Goal: Transaction & Acquisition: Purchase product/service

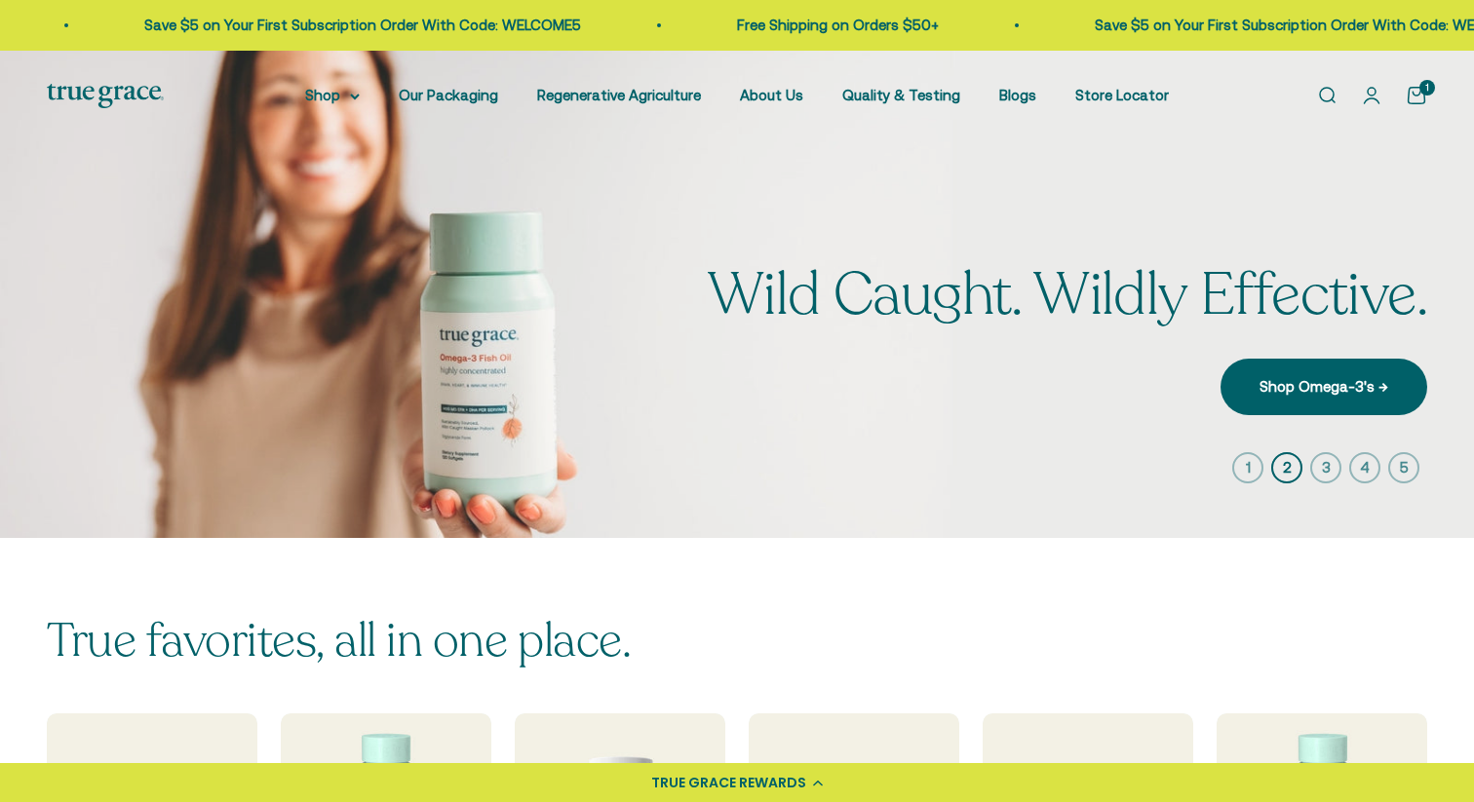
click at [1250, 466] on icon "button" at bounding box center [1247, 467] width 31 height 31
click at [1330, 467] on icon "button" at bounding box center [1325, 467] width 31 height 31
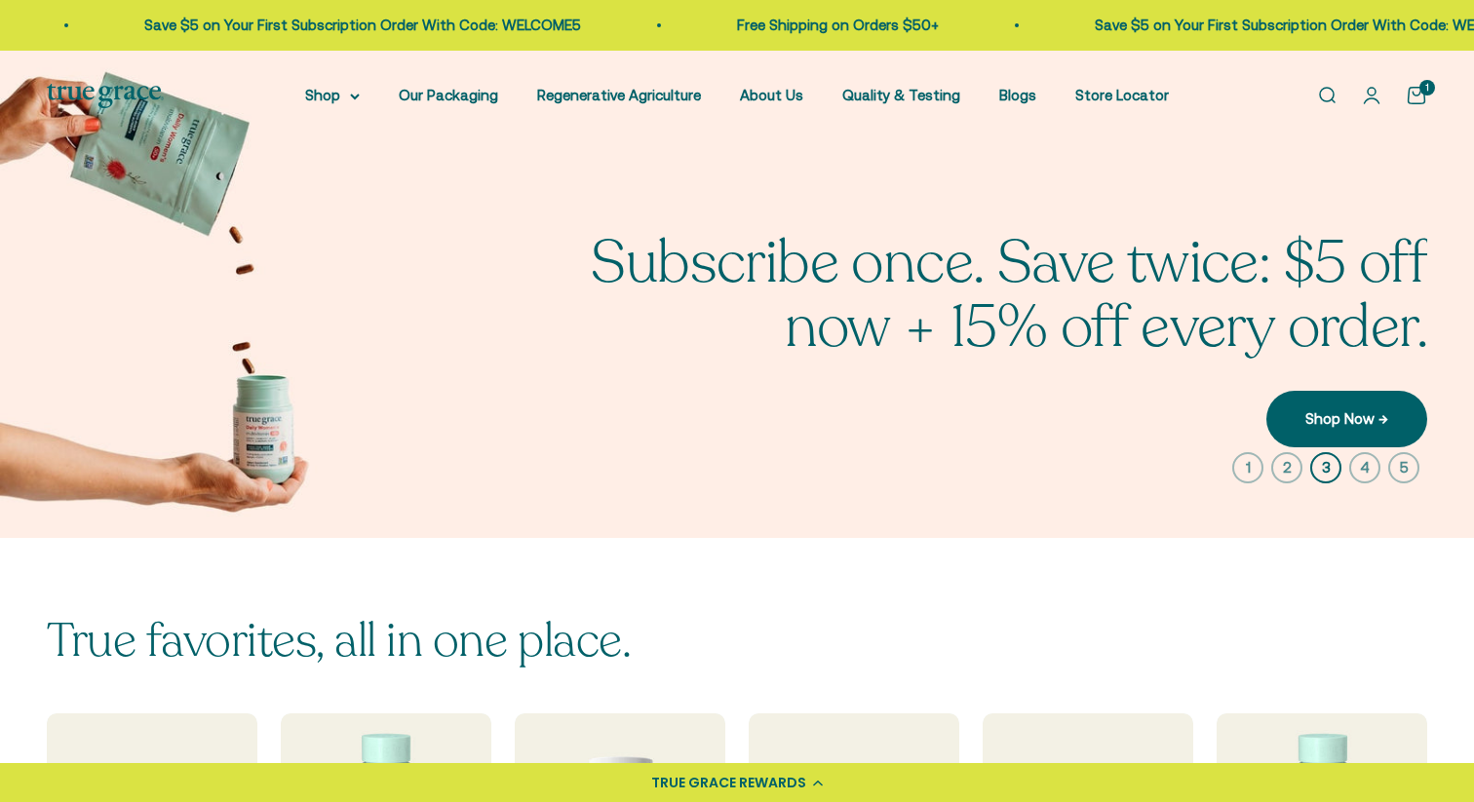
click at [1368, 470] on icon "button" at bounding box center [1364, 467] width 31 height 31
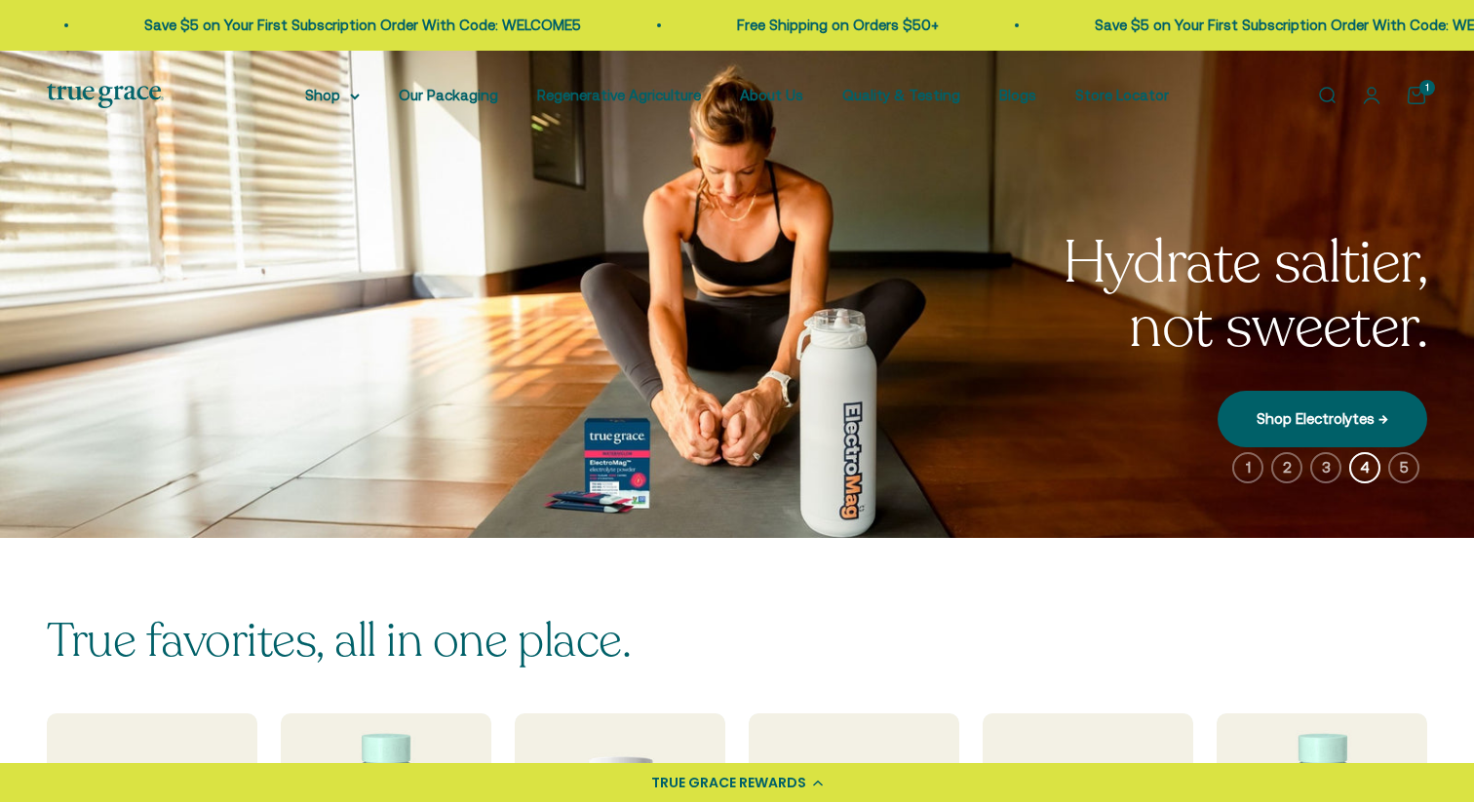
click at [1400, 464] on icon "button" at bounding box center [1403, 467] width 31 height 31
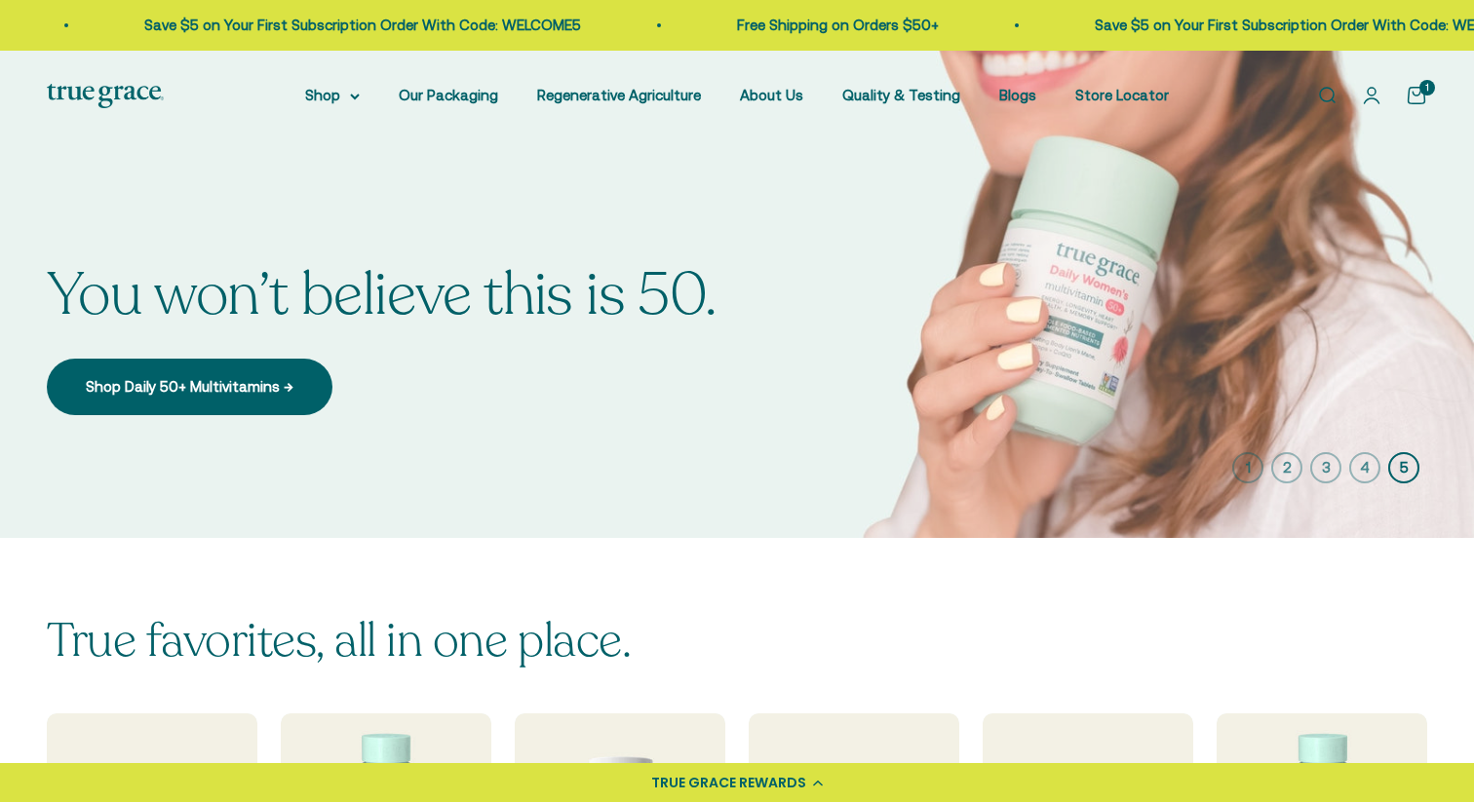
click at [1247, 466] on icon "button" at bounding box center [1247, 467] width 31 height 31
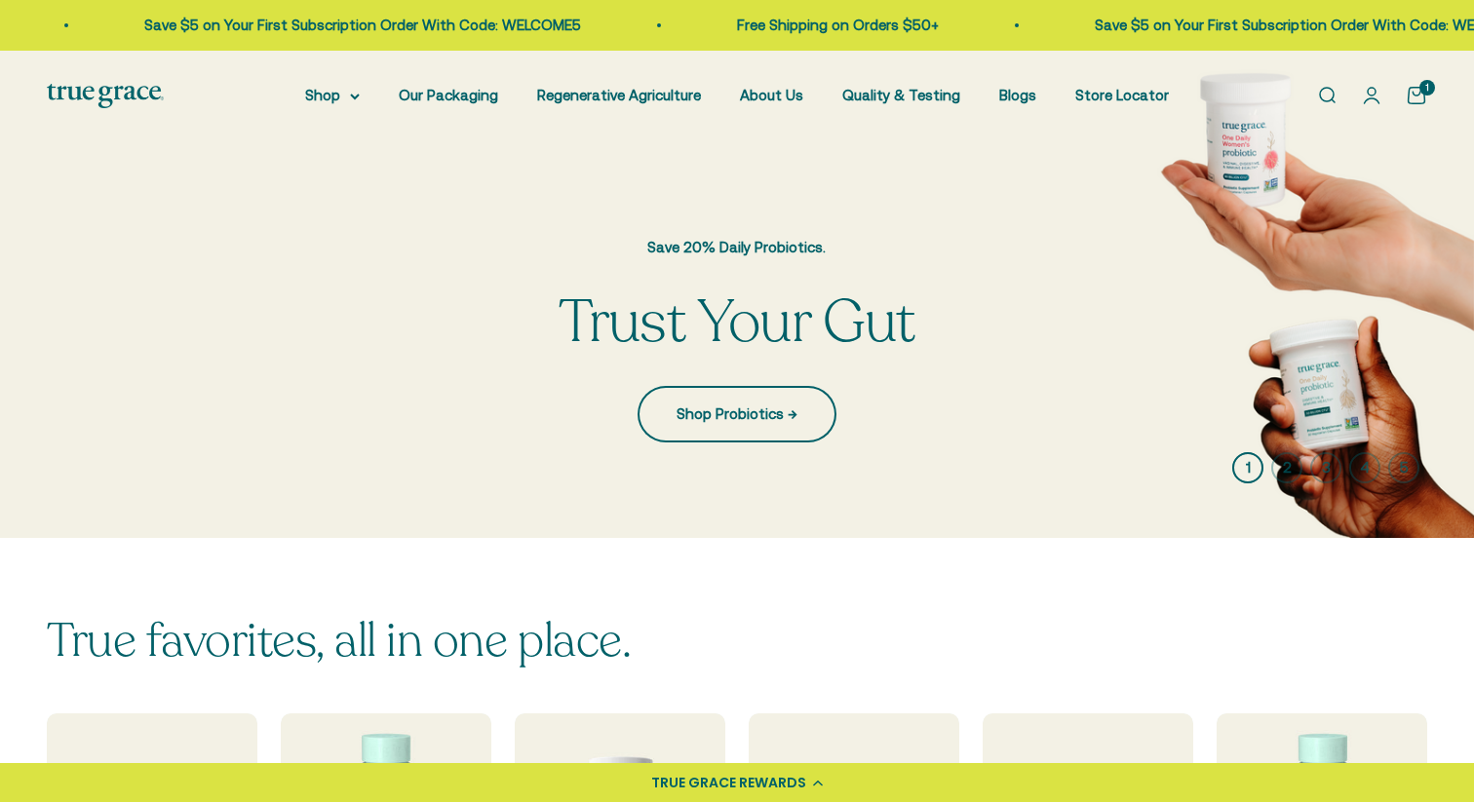
click at [760, 418] on link "Shop Probiotics →" at bounding box center [736, 414] width 199 height 57
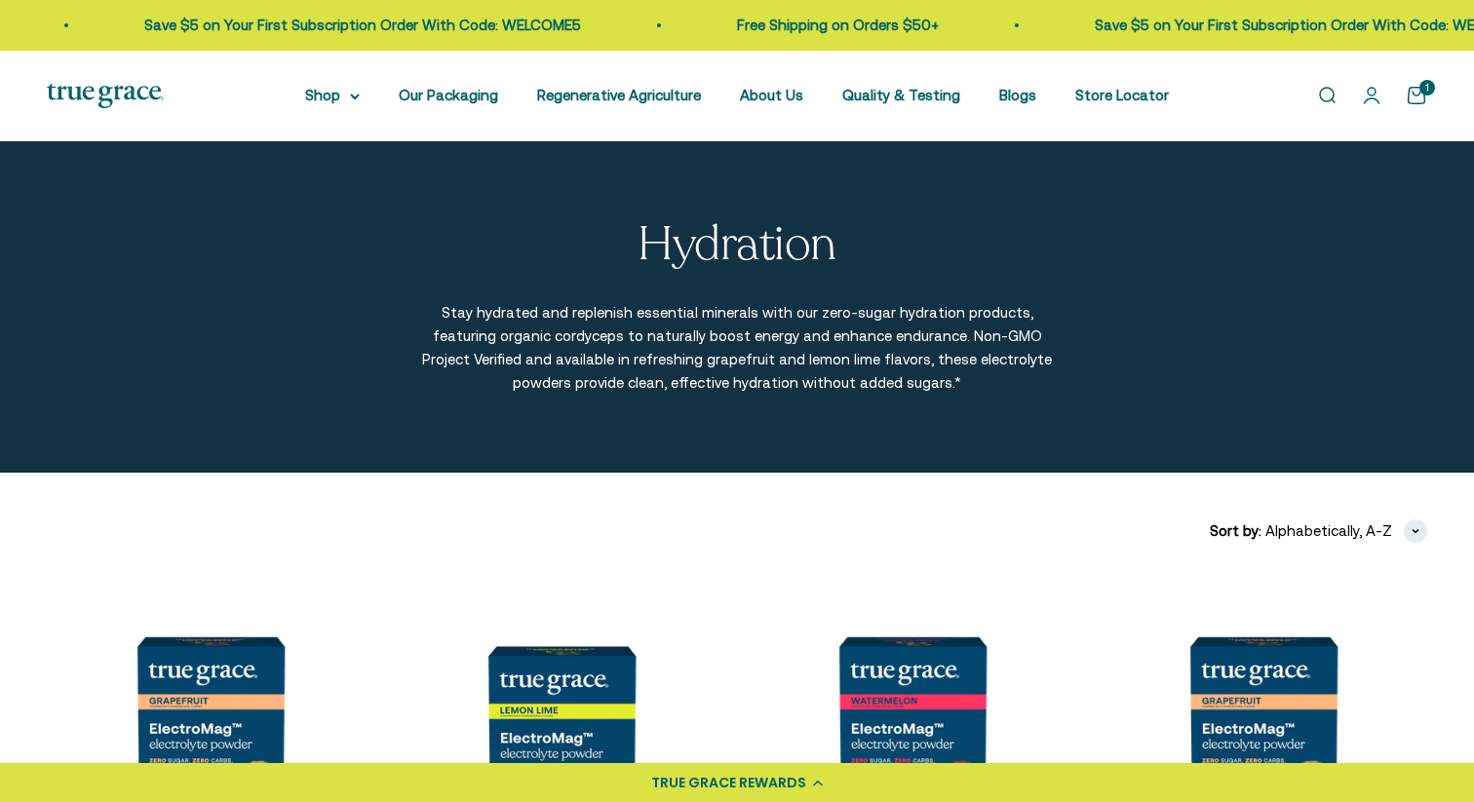
click at [129, 93] on img at bounding box center [105, 96] width 117 height 24
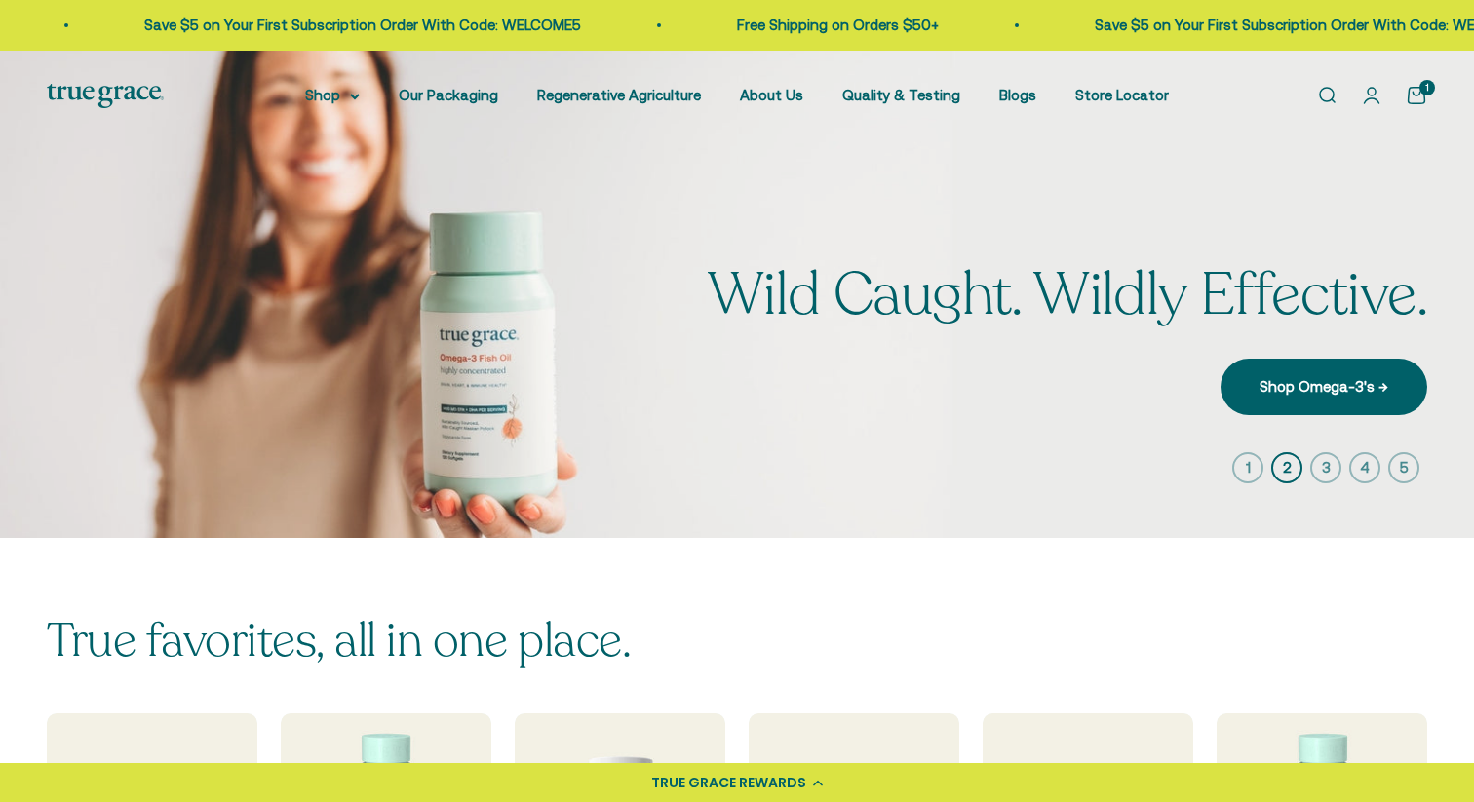
click at [1247, 473] on icon "button" at bounding box center [1247, 467] width 31 height 31
click at [1248, 464] on icon "button" at bounding box center [1247, 467] width 31 height 31
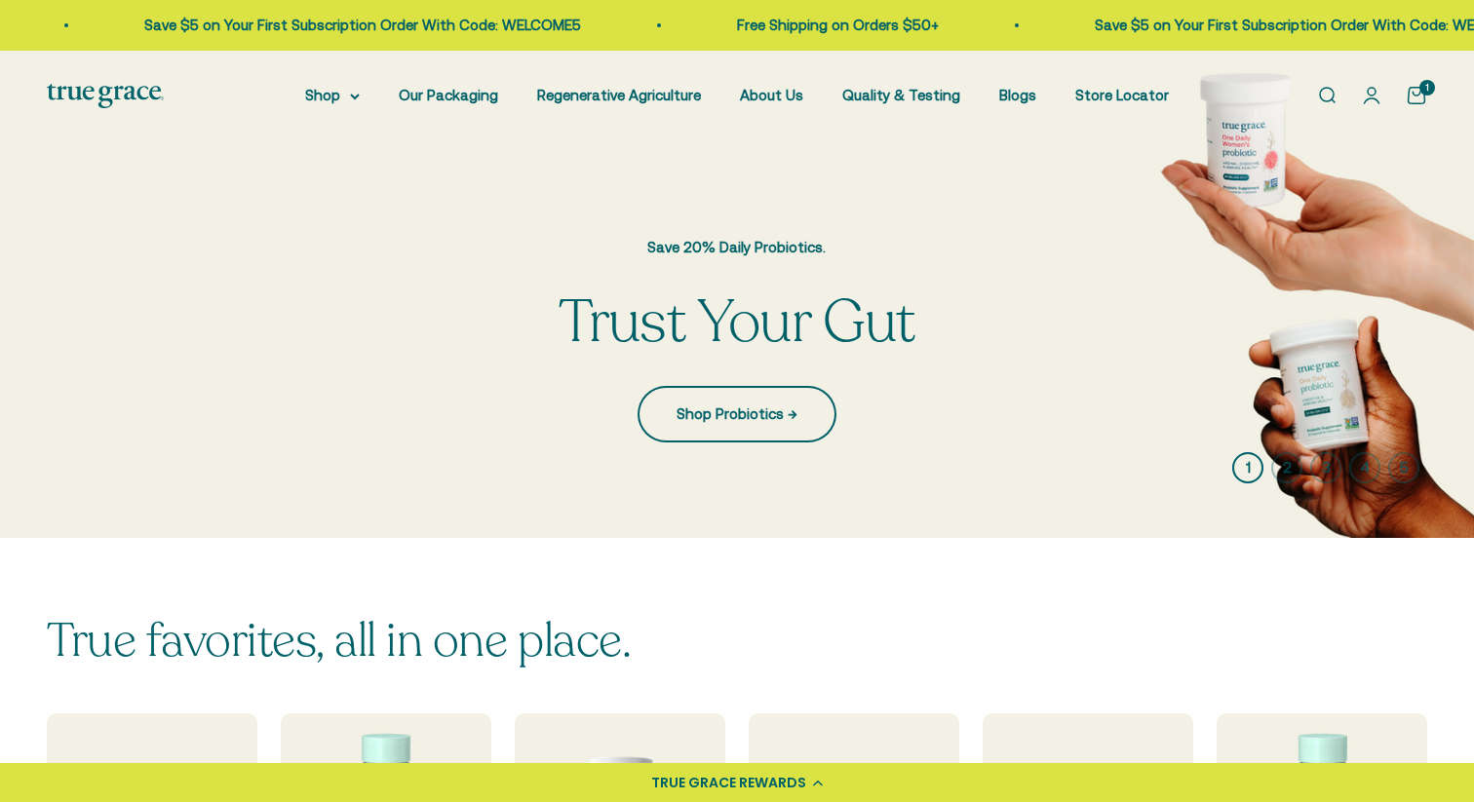
click at [740, 413] on link "Shop Probiotics →" at bounding box center [736, 414] width 199 height 57
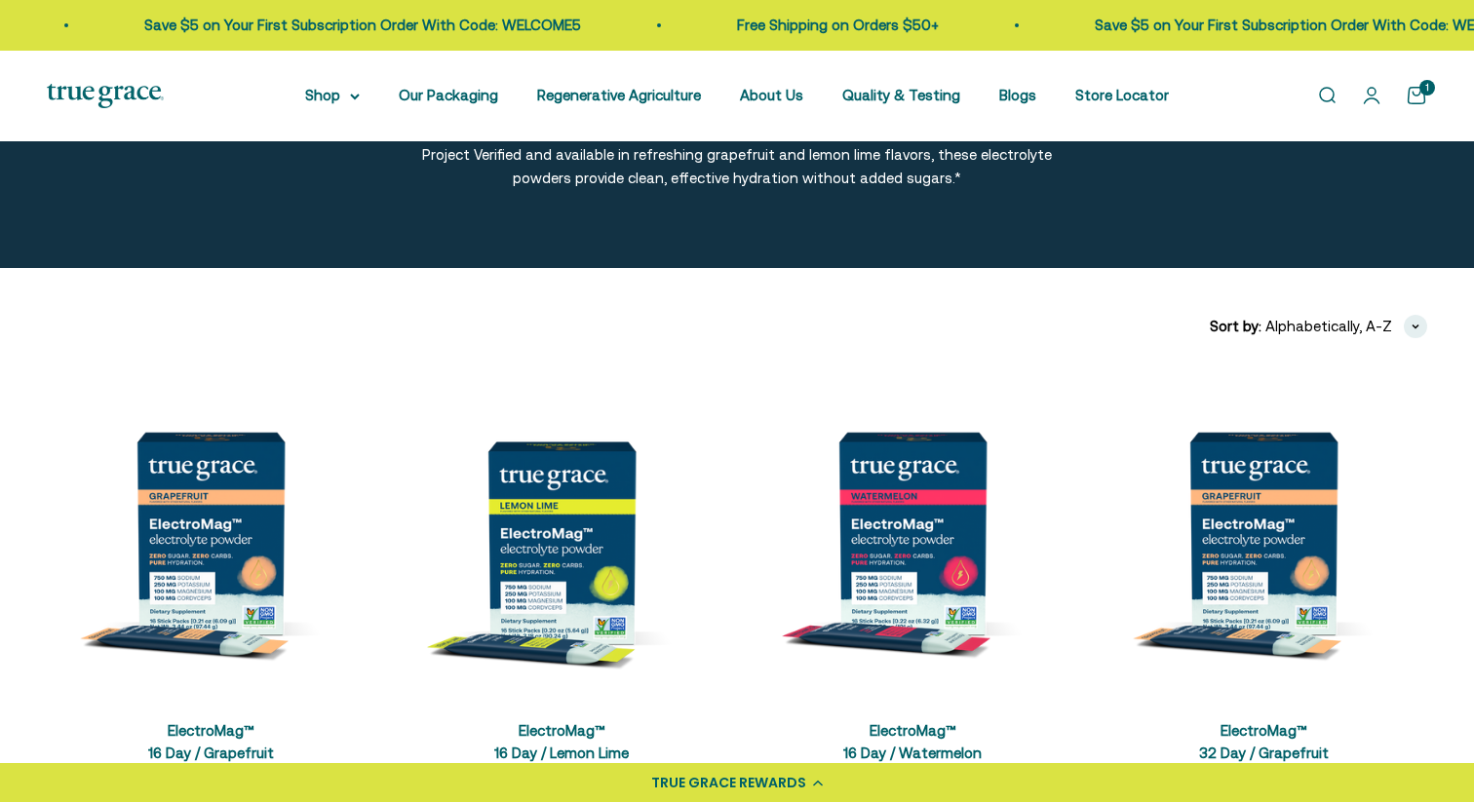
scroll to position [208, 0]
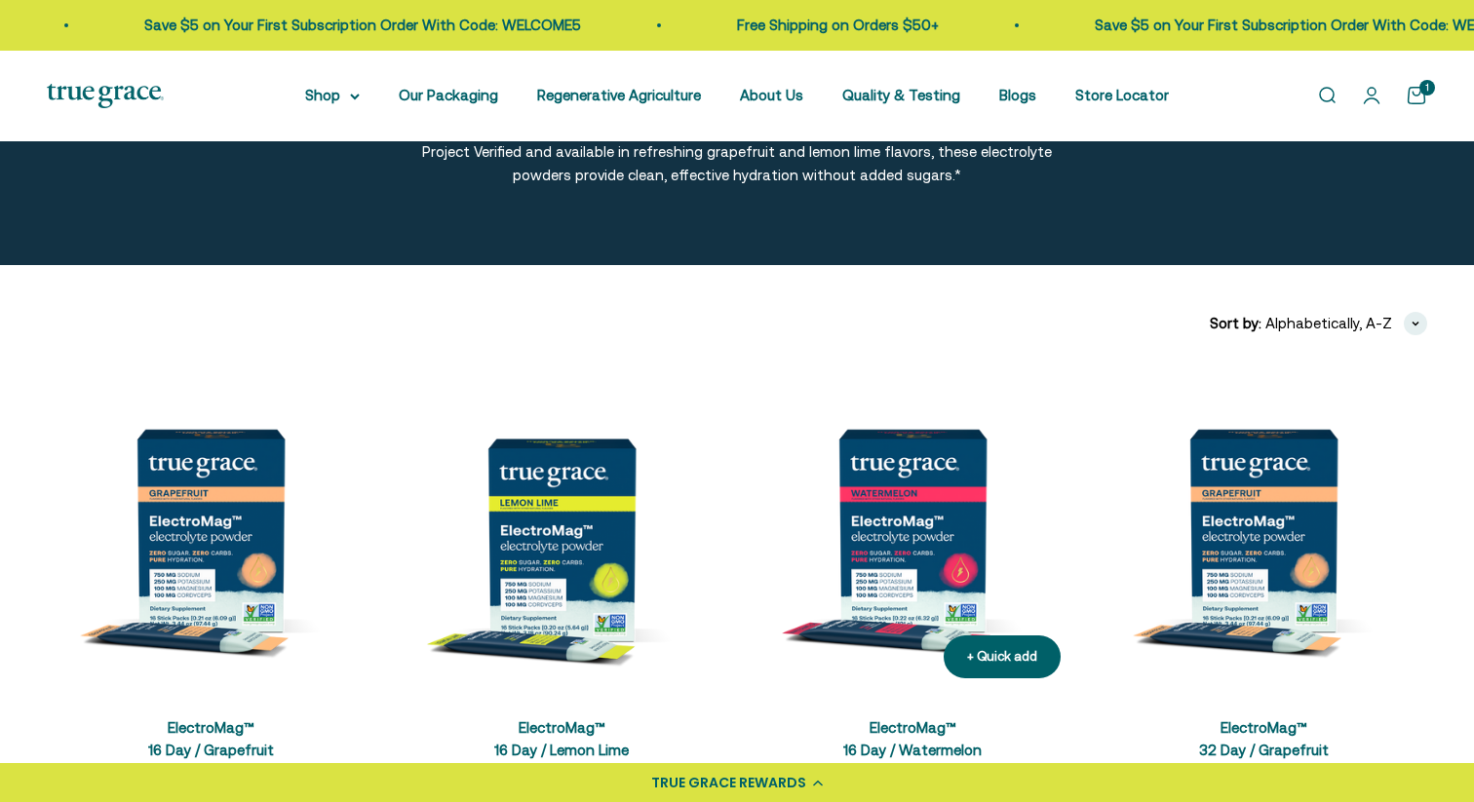
click at [915, 492] on img at bounding box center [913, 530] width 328 height 328
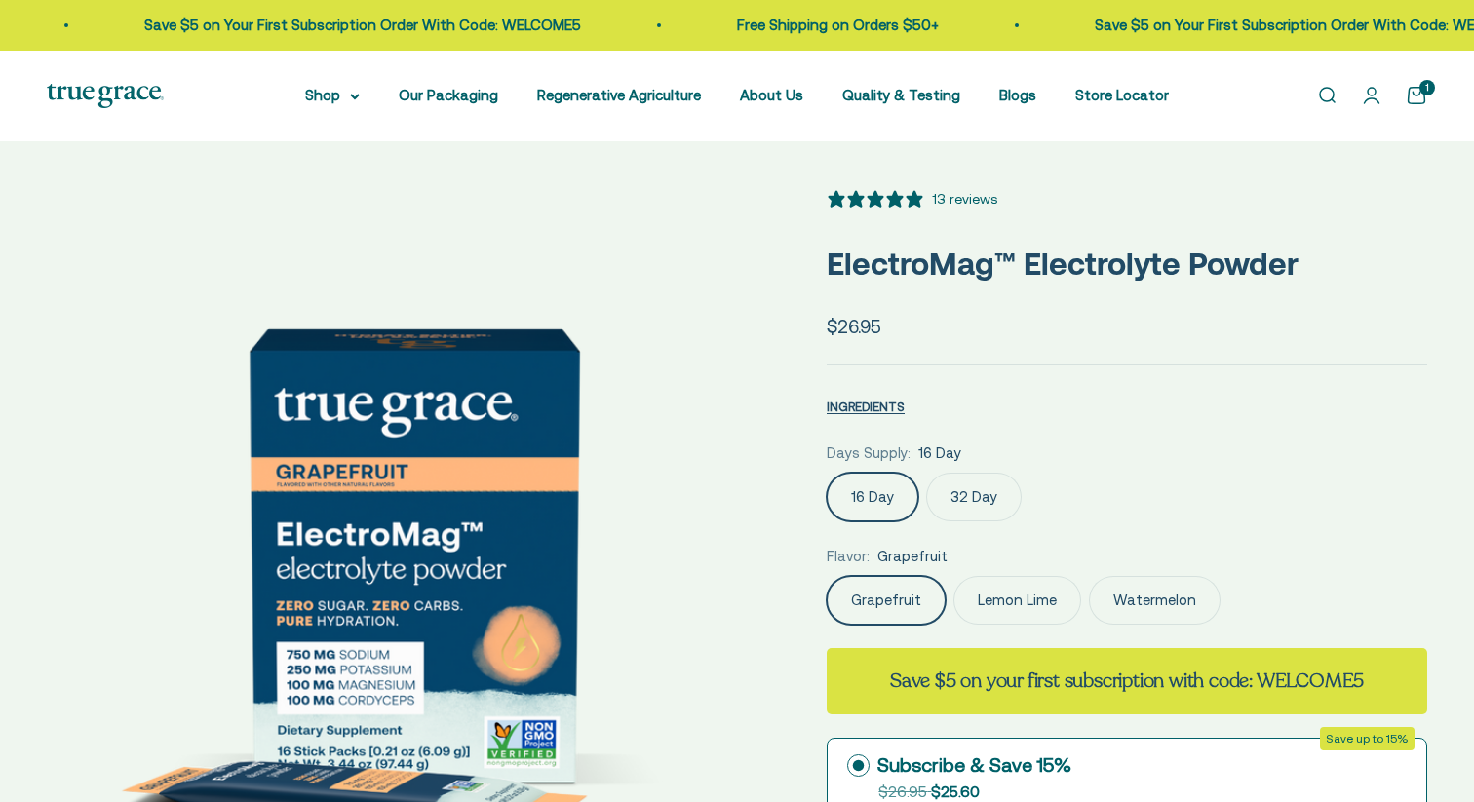
select select "3"
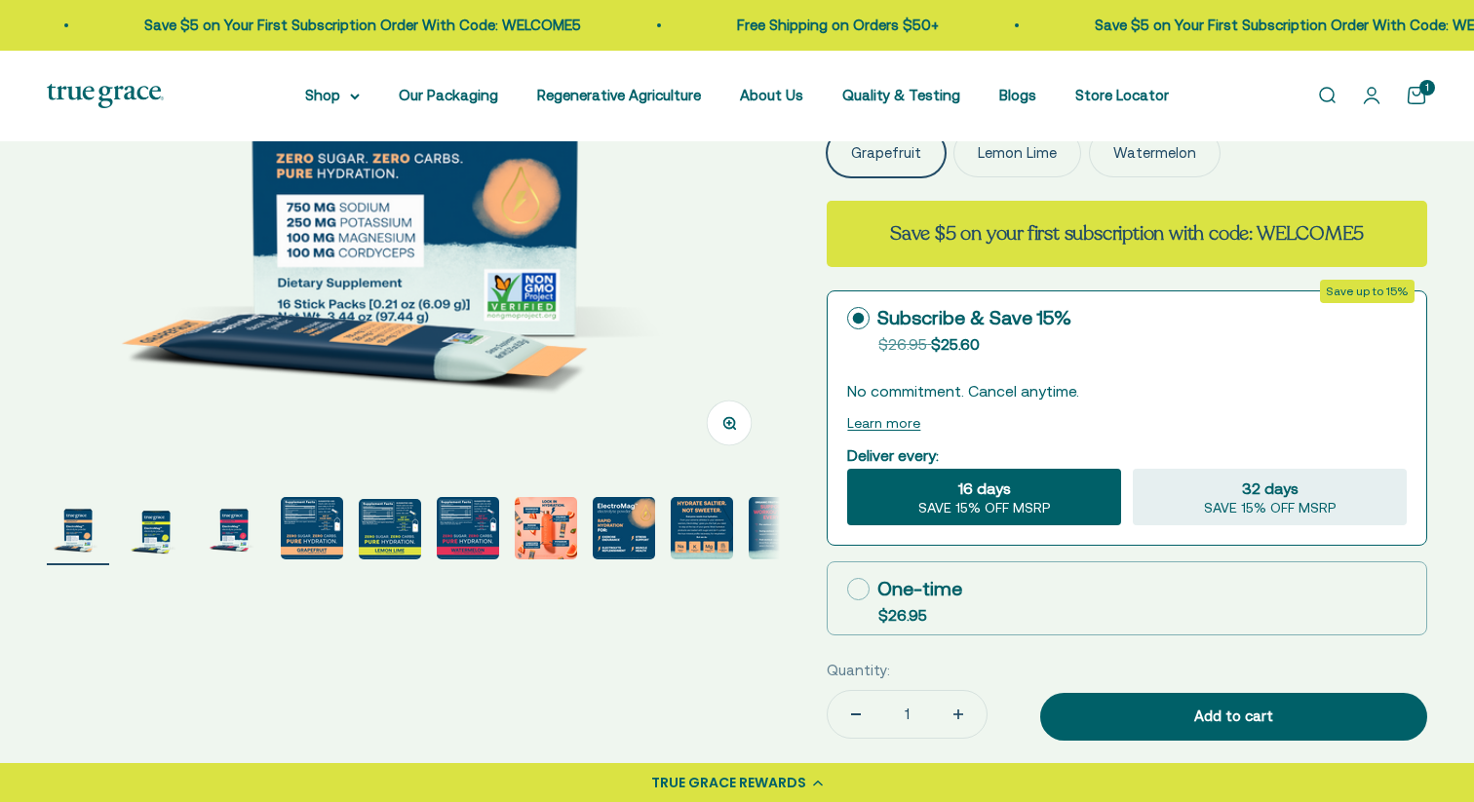
scroll to position [453, 0]
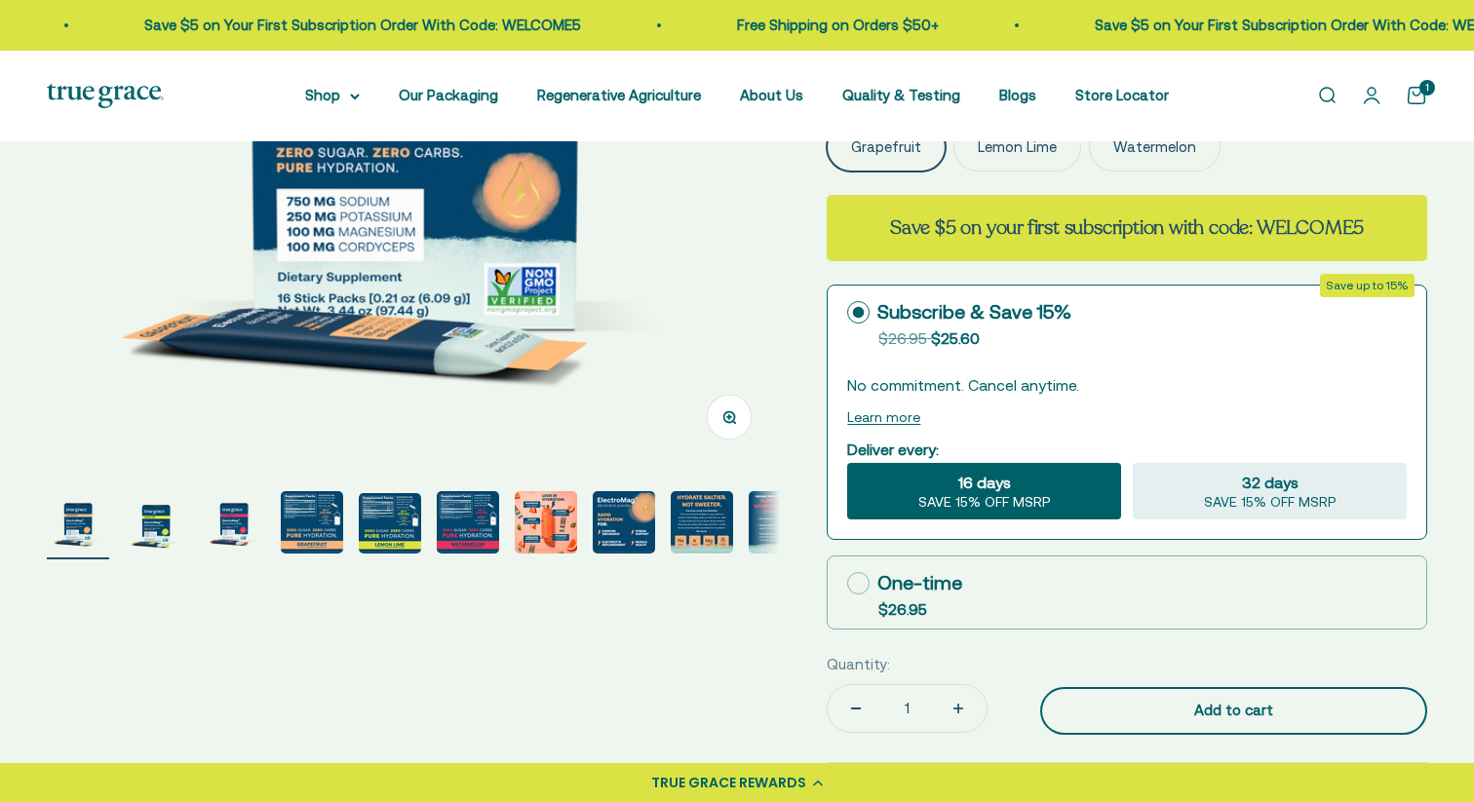
click at [1206, 700] on div "Add to cart" at bounding box center [1233, 710] width 309 height 23
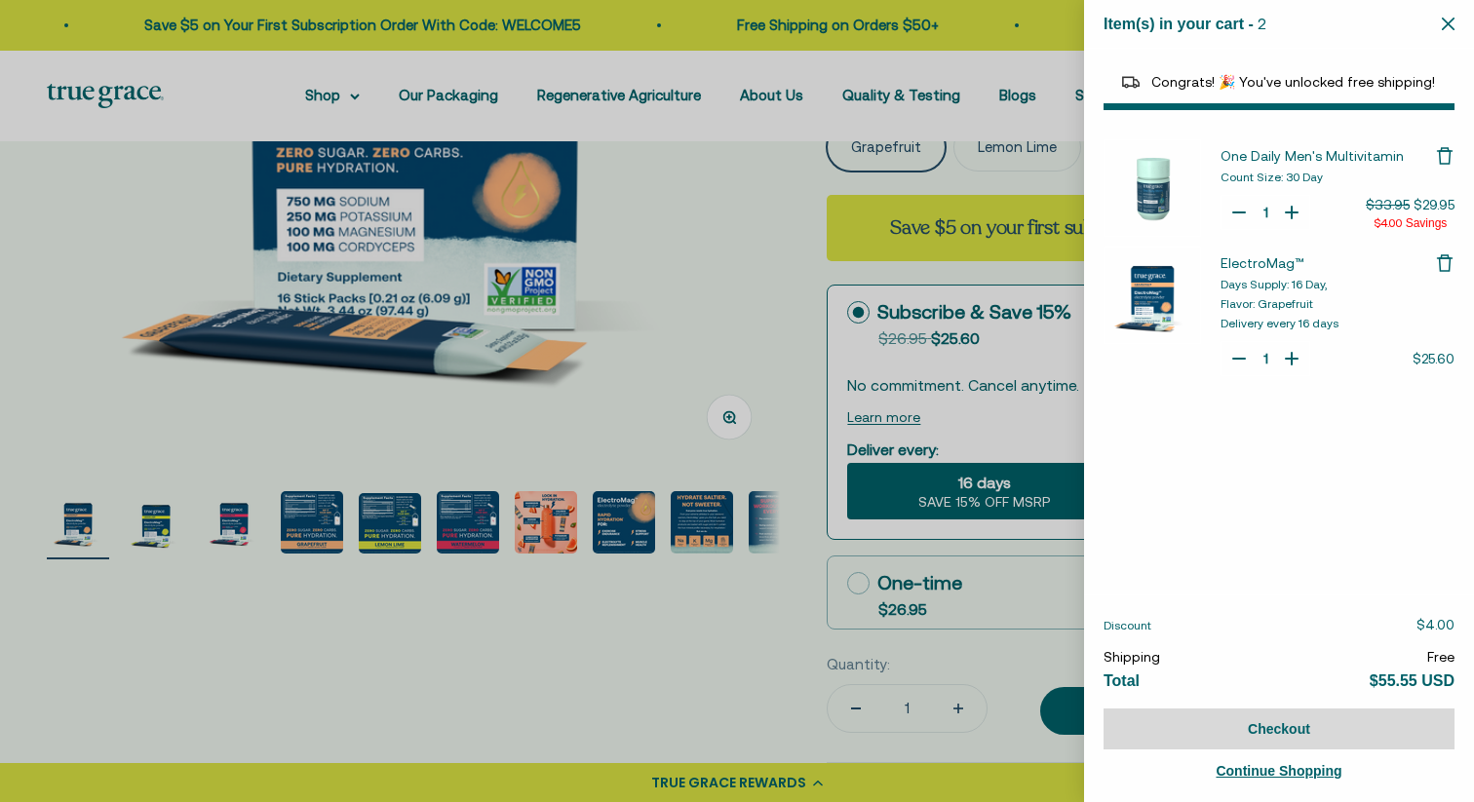
select select "46284026183894"
select select "46081071972566"
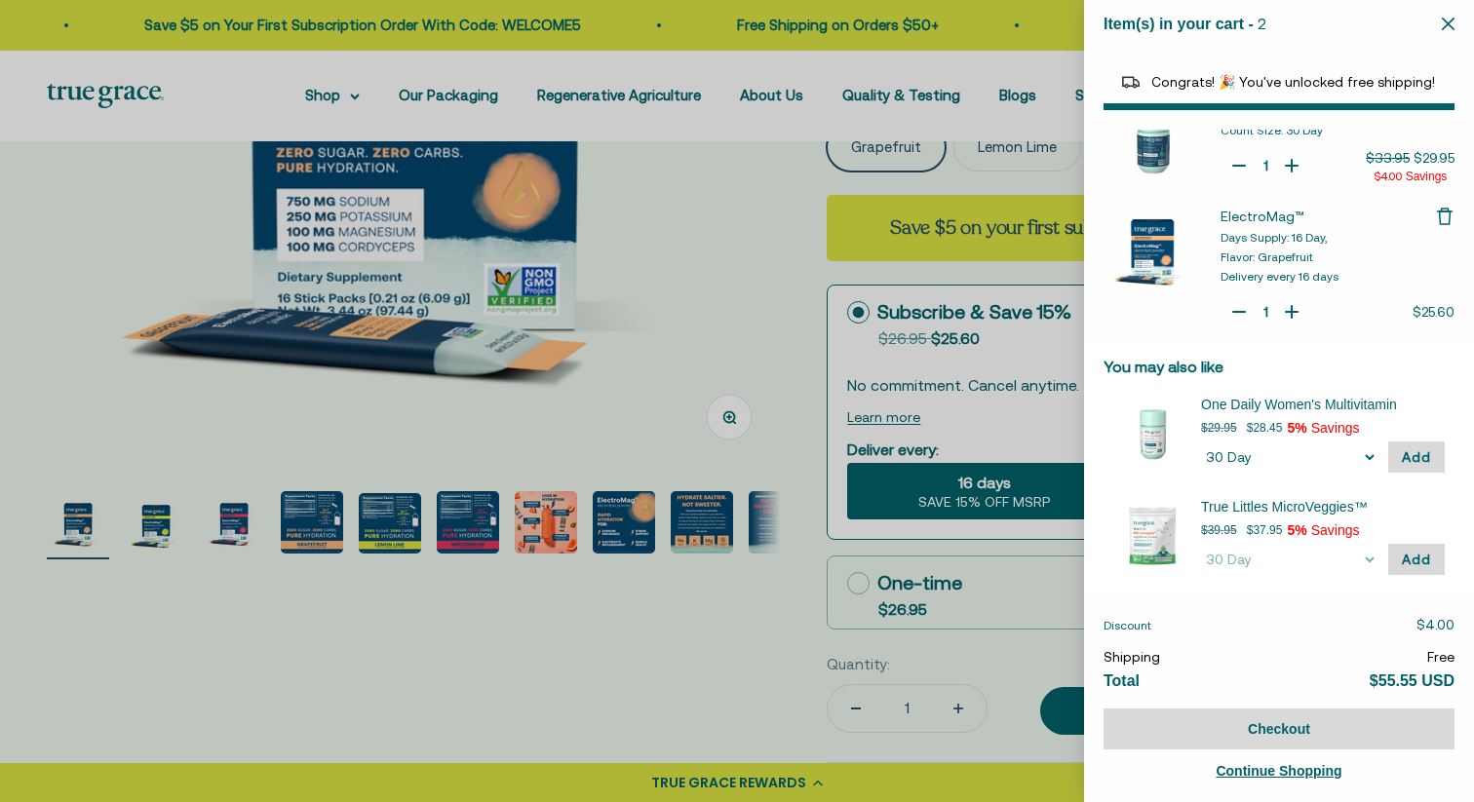
scroll to position [0, 0]
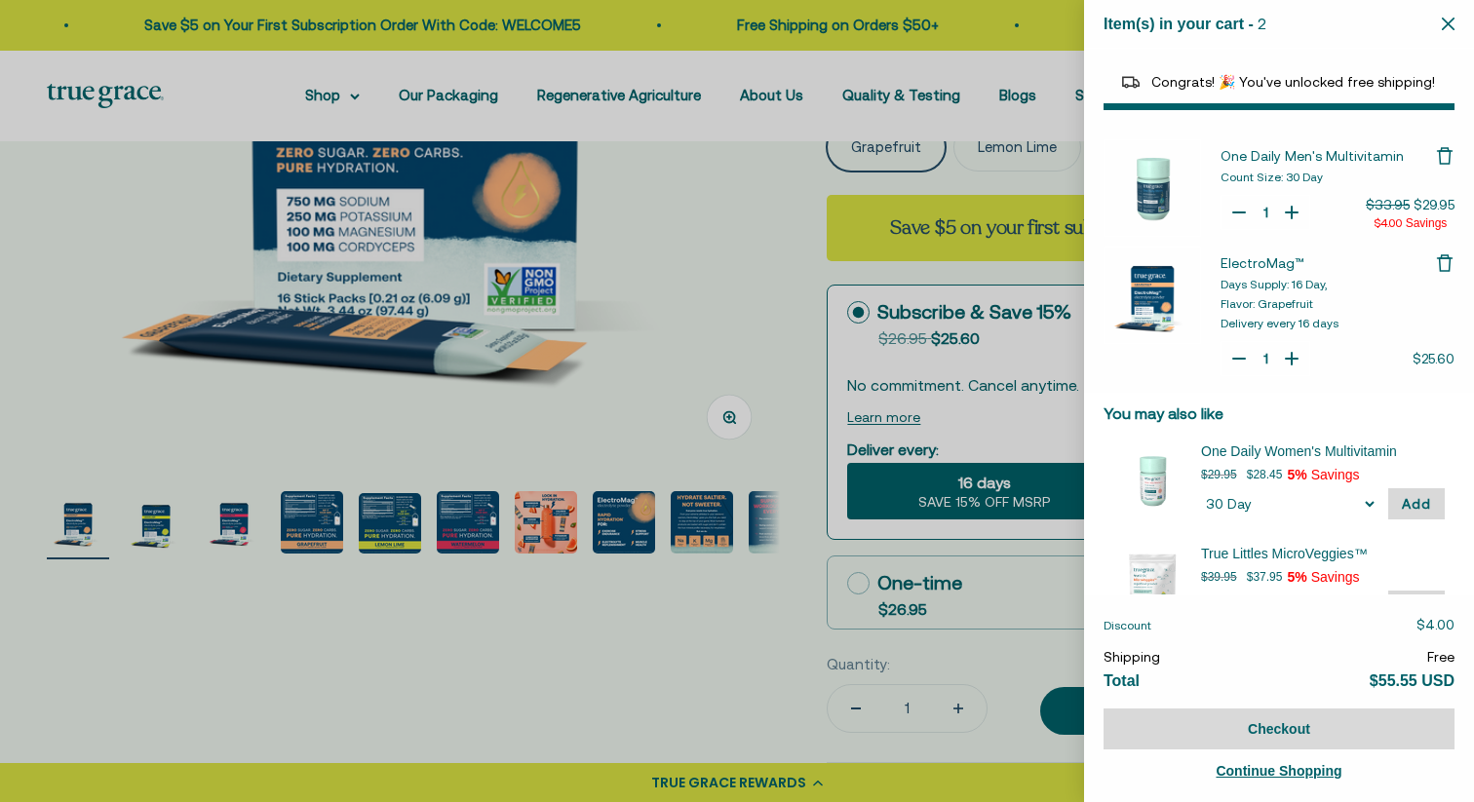
click at [1447, 159] on icon "Remove One Daily Men's Multivitamin" at bounding box center [1444, 155] width 19 height 19
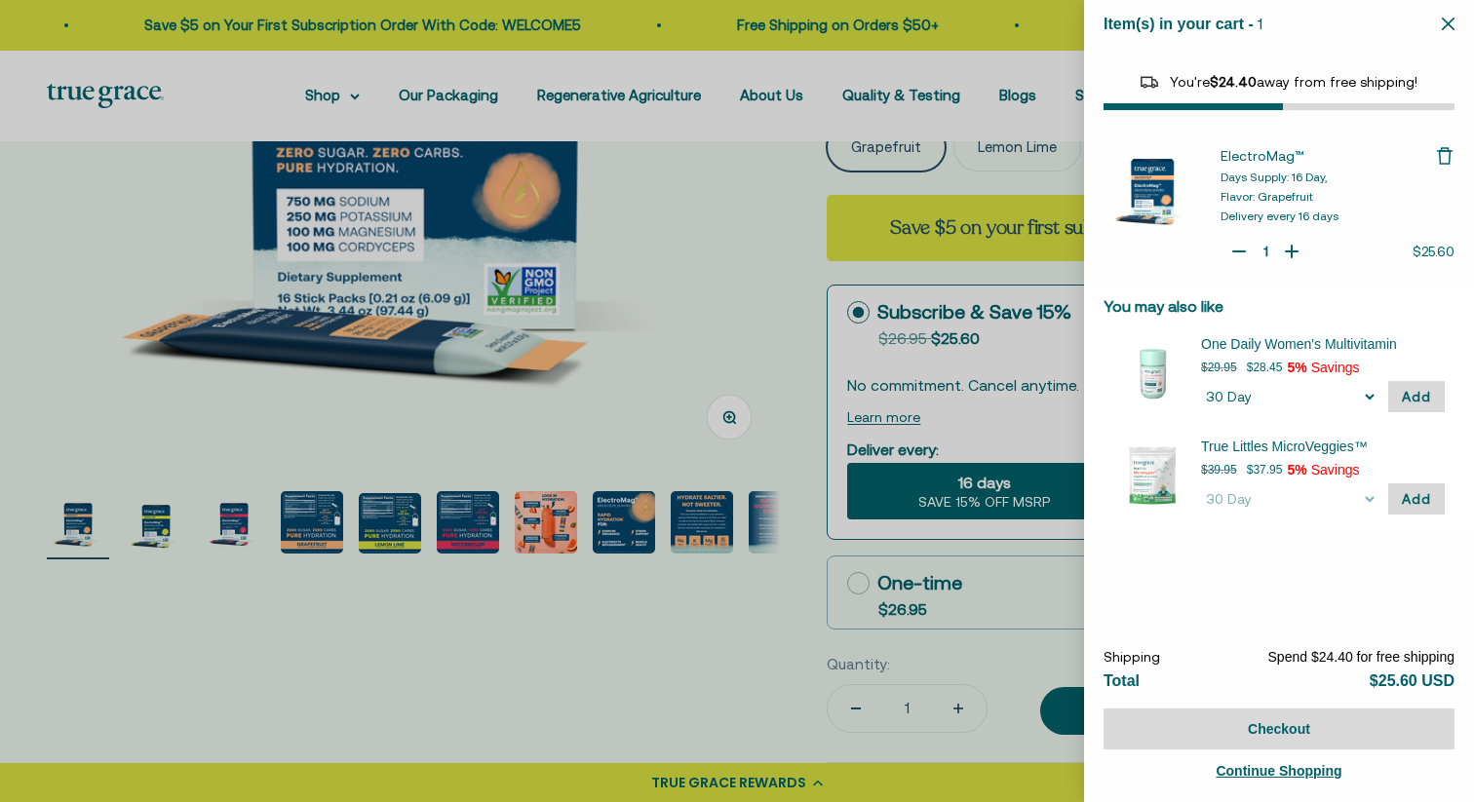
click at [1445, 158] on icon "Remove ElectroMag™" at bounding box center [1444, 155] width 19 height 19
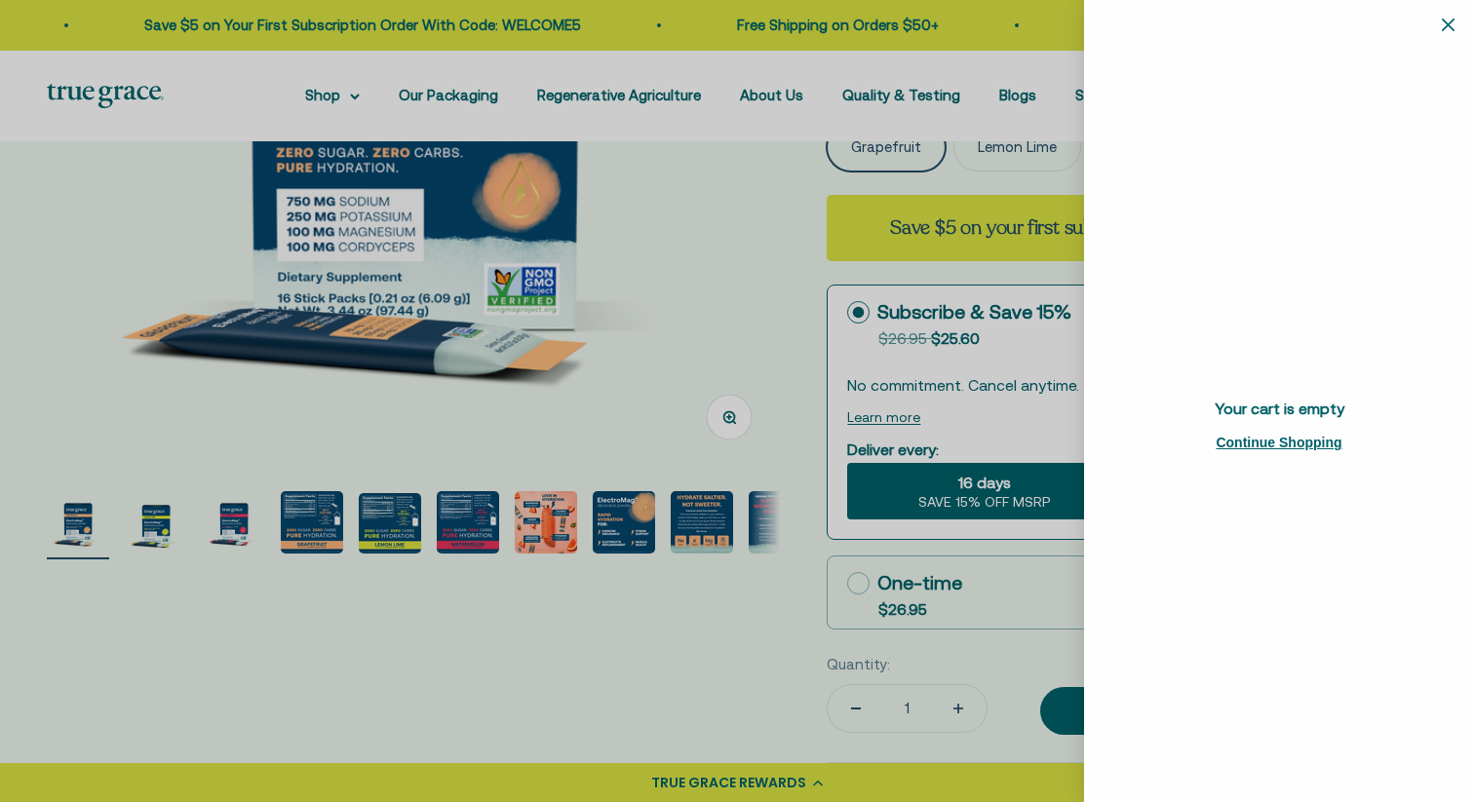
click at [1447, 23] on icon "Close" at bounding box center [1448, 24] width 13 height 13
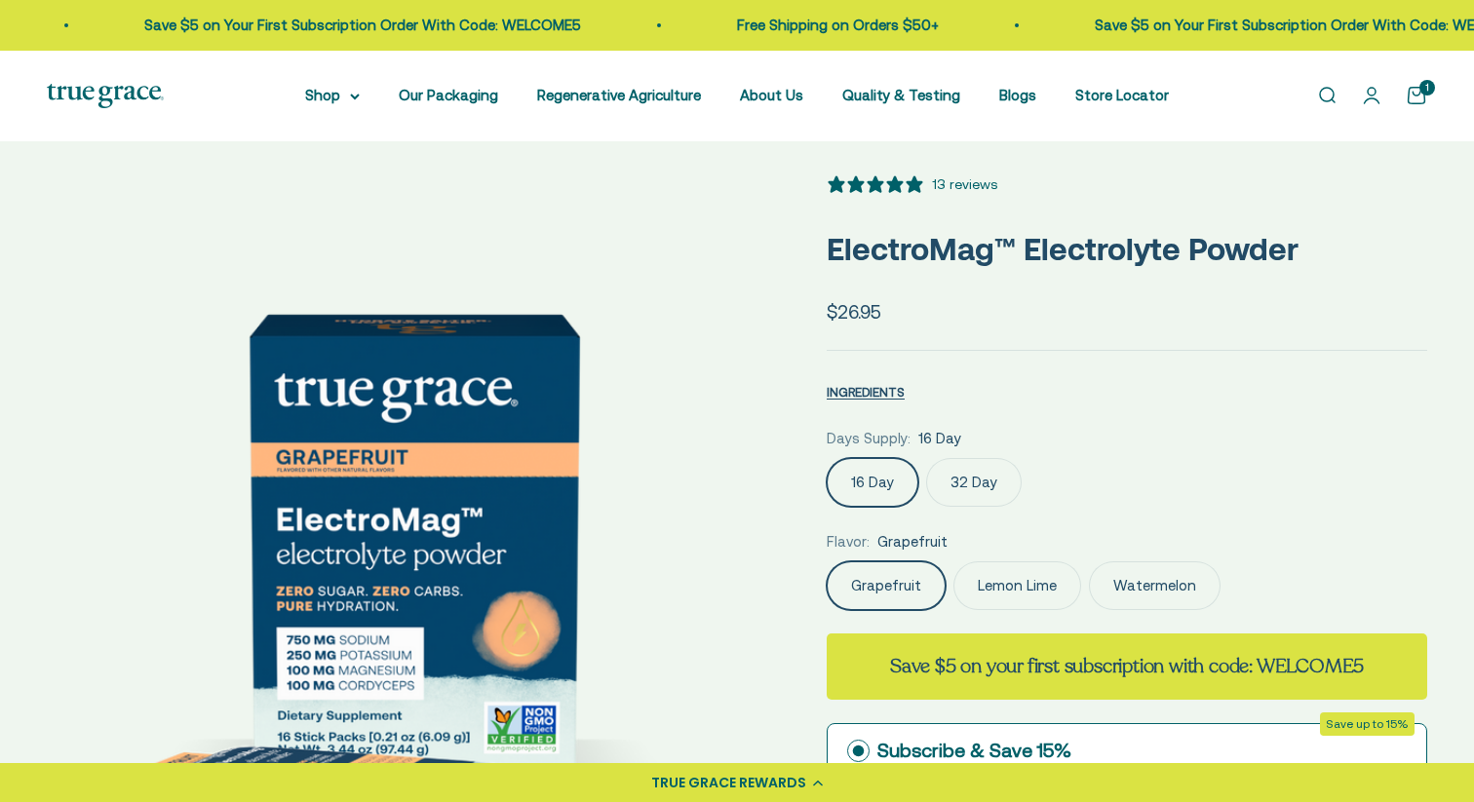
scroll to position [10, 0]
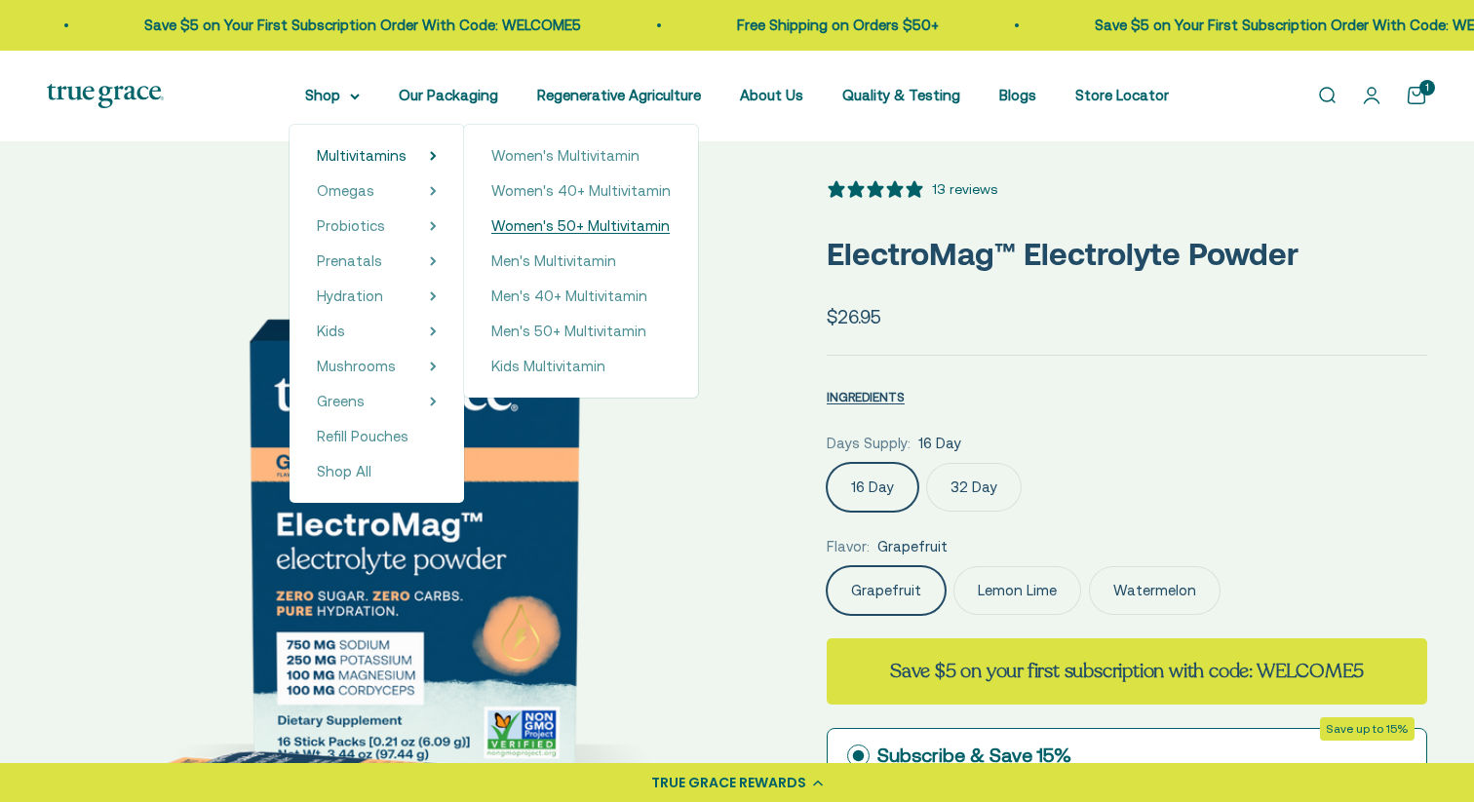
click at [594, 218] on span "Women's 50+ Multivitamin" at bounding box center [580, 225] width 178 height 17
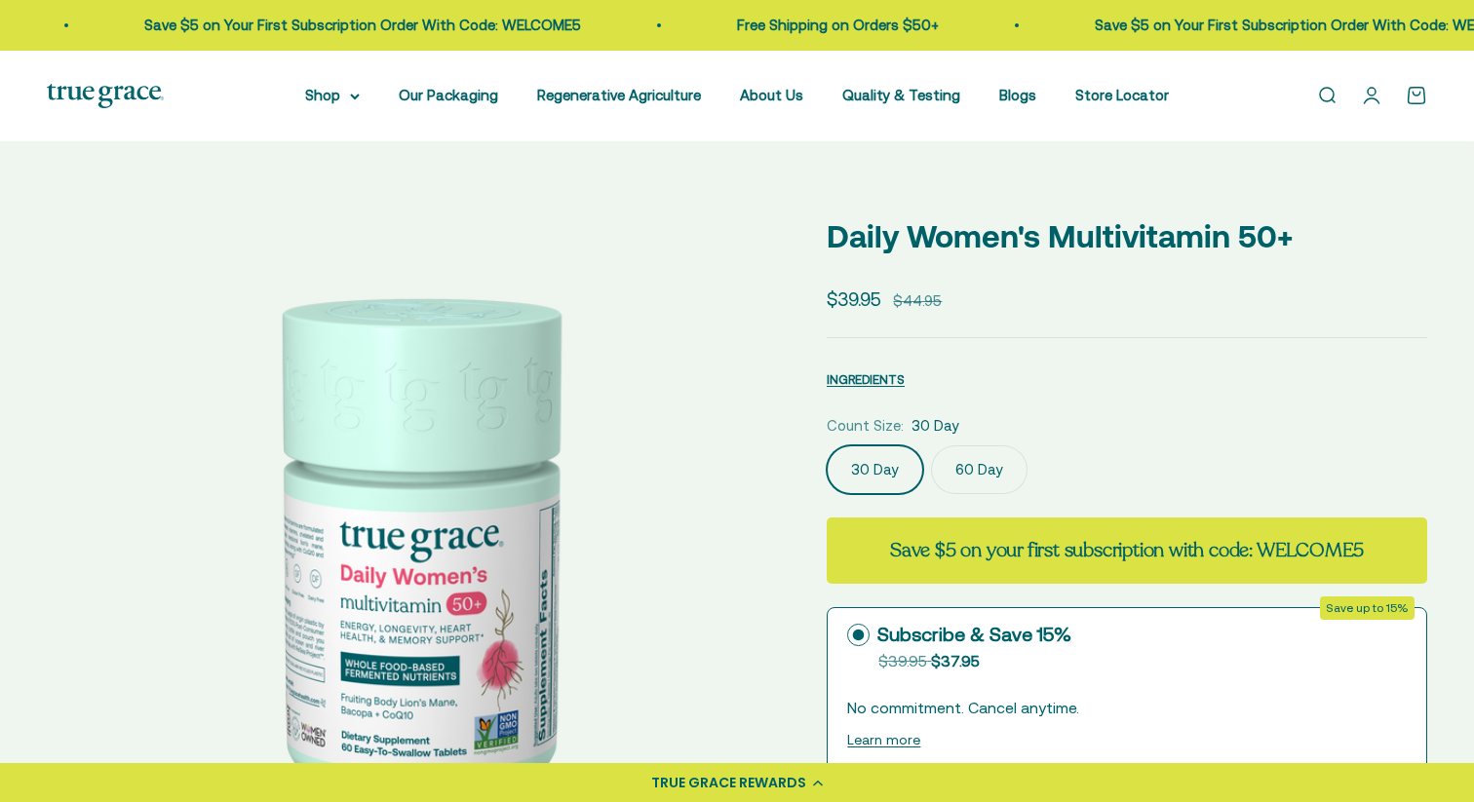
select select "3"
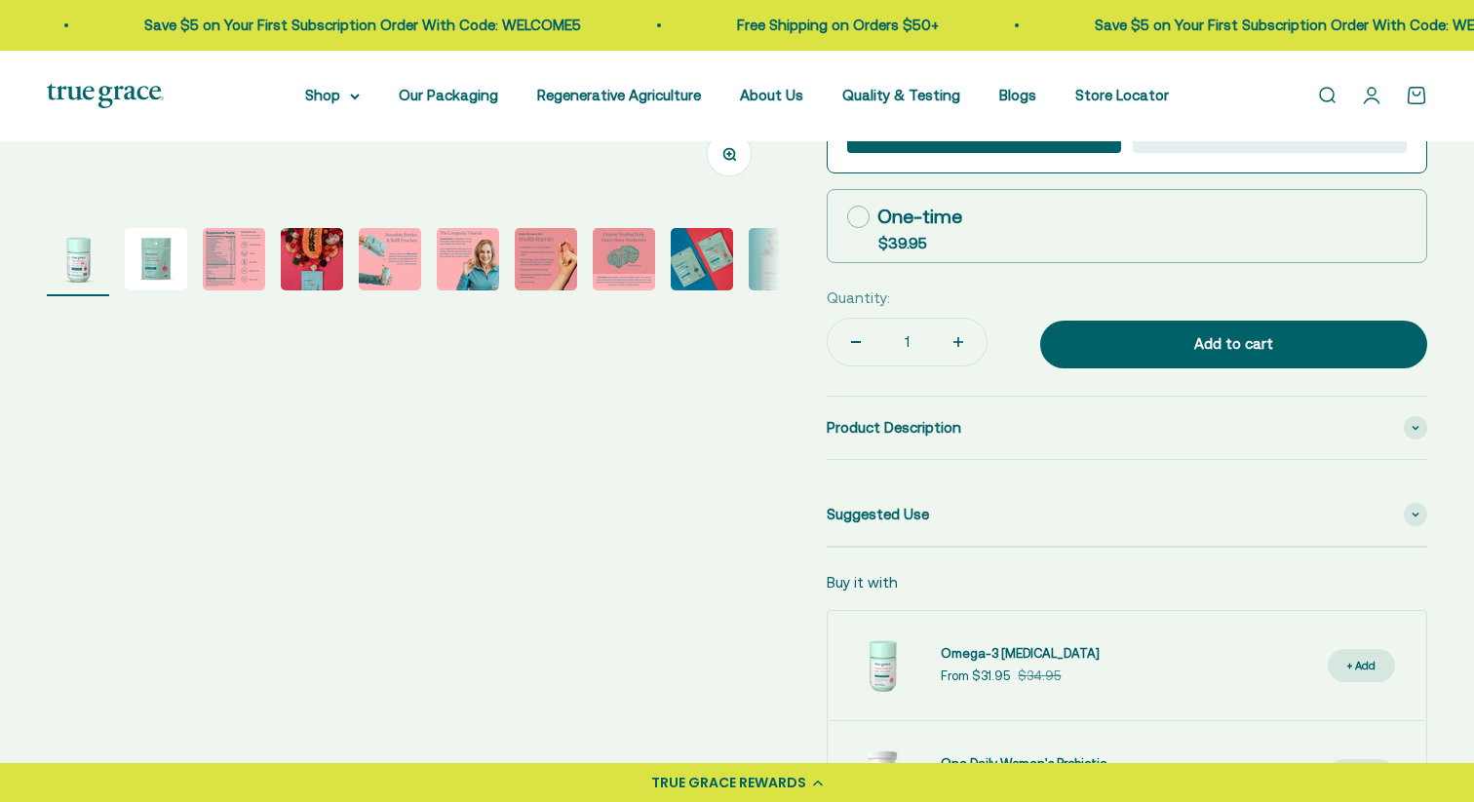
scroll to position [669, 0]
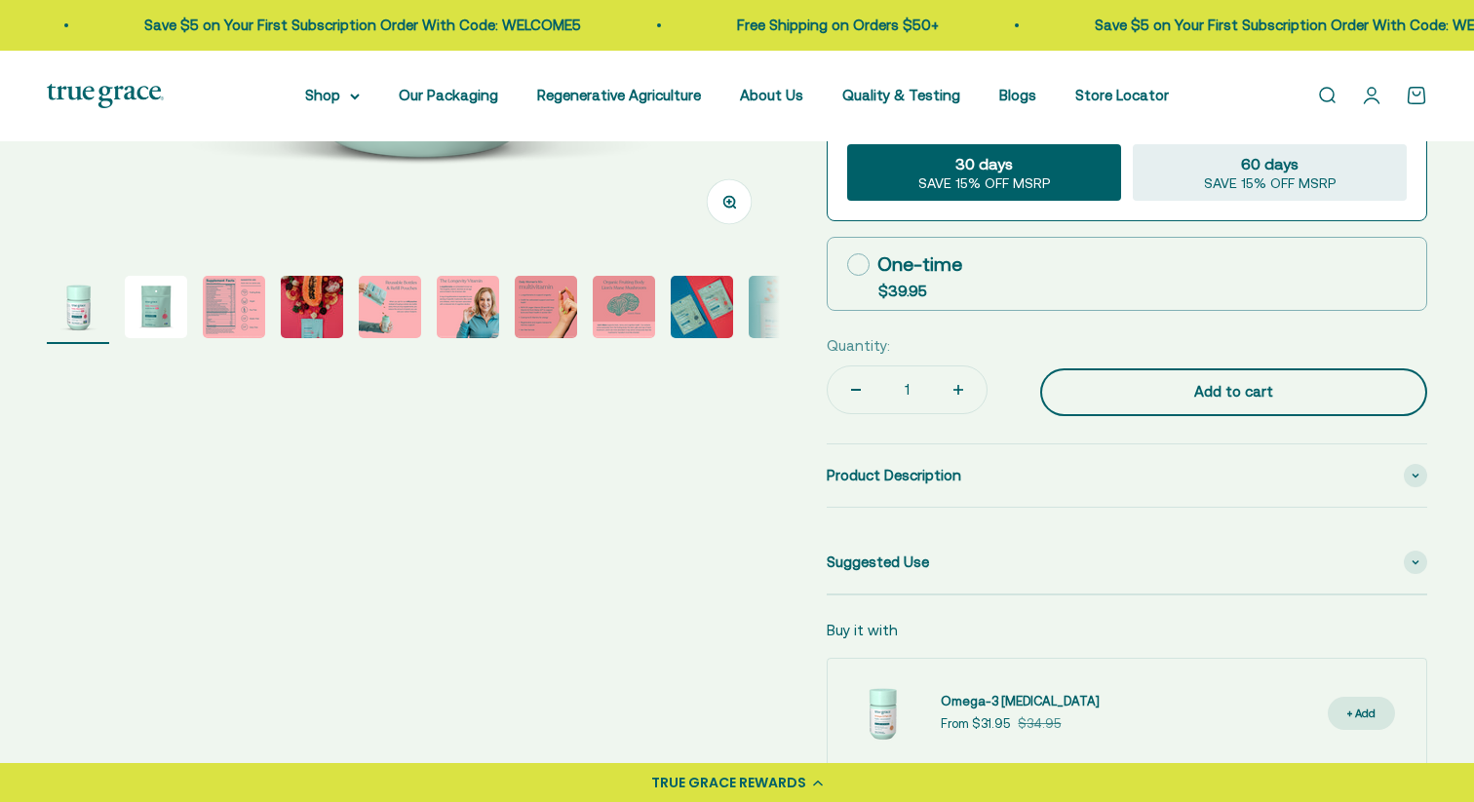
click at [1264, 393] on div "Add to cart" at bounding box center [1233, 391] width 309 height 23
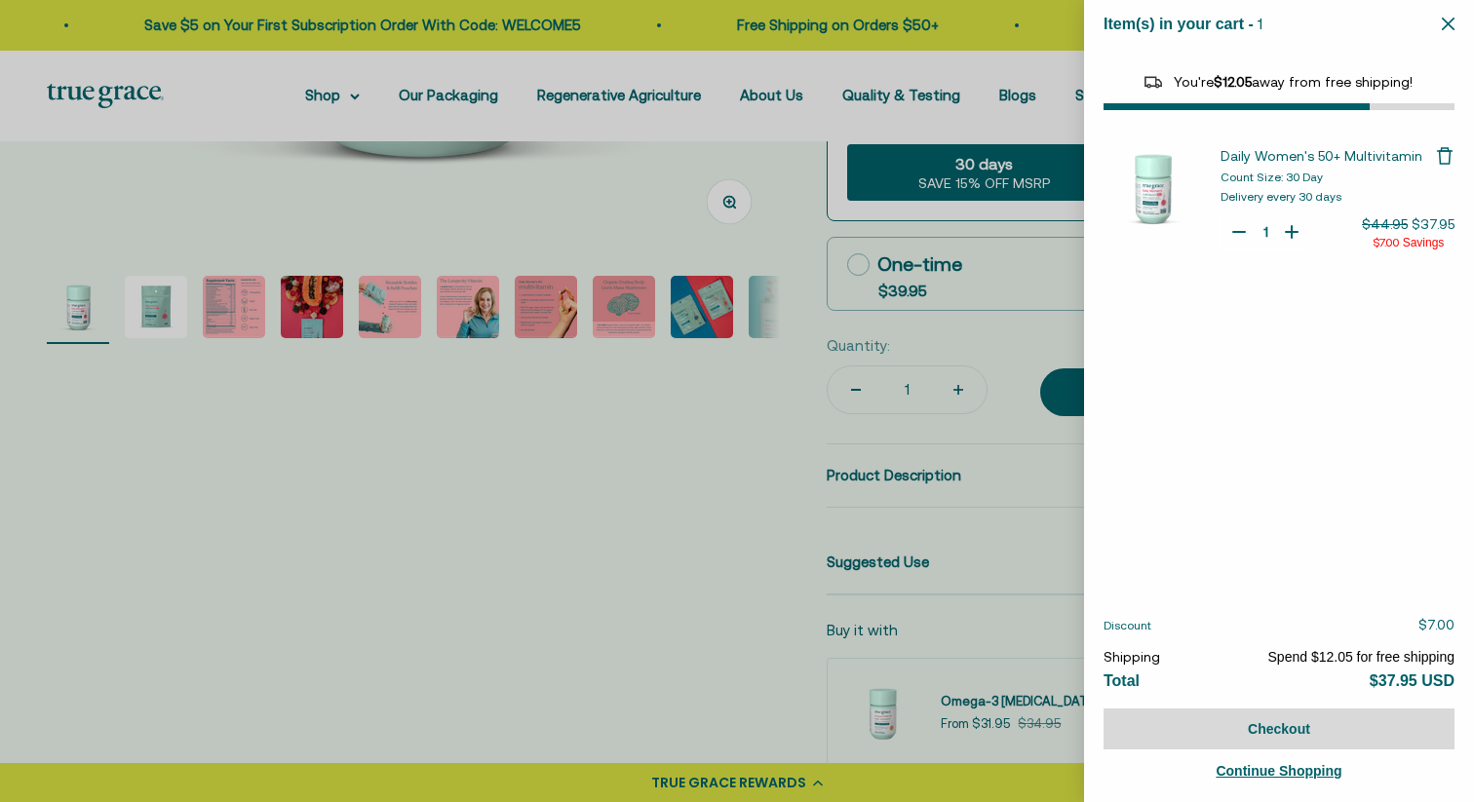
select select "44882812010710"
select select "40055698129088"
